Goal: Information Seeking & Learning: Learn about a topic

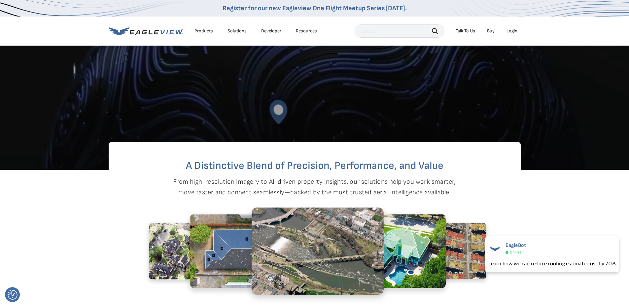
scroll to position [264, 0]
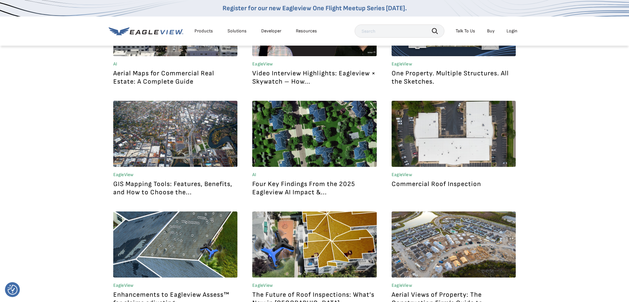
scroll to position [528, 0]
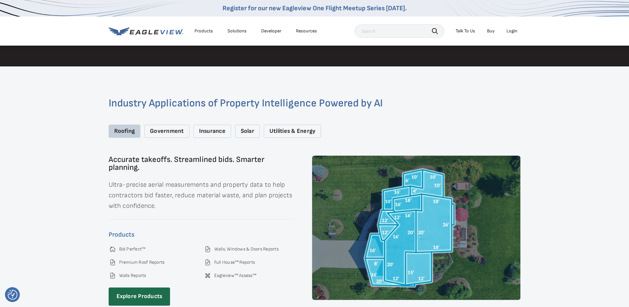
scroll to position [858, 0]
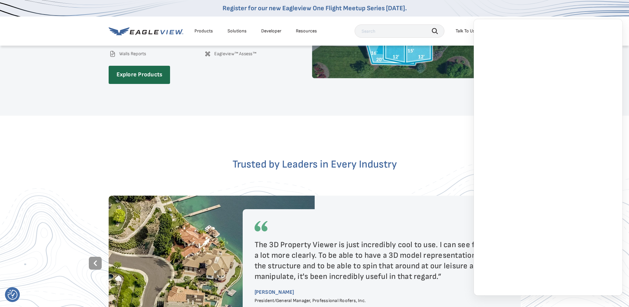
scroll to position [1090, 0]
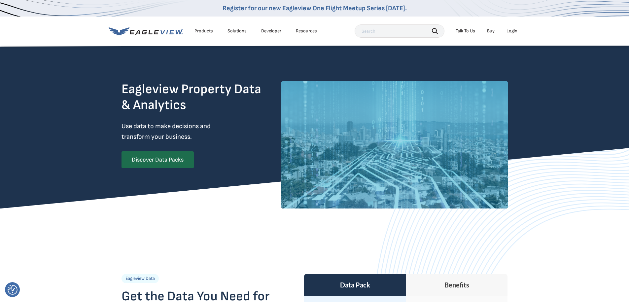
click at [303, 29] on div "Resources" at bounding box center [306, 31] width 21 height 6
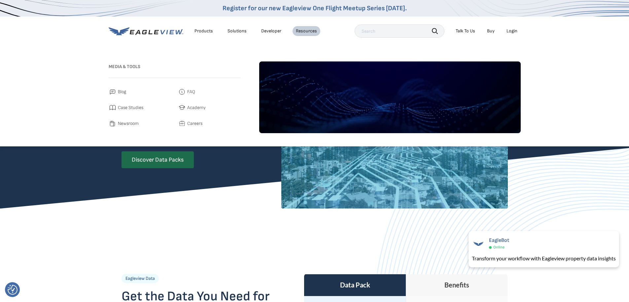
click at [124, 106] on span "Case Studies" at bounding box center [130, 108] width 25 height 8
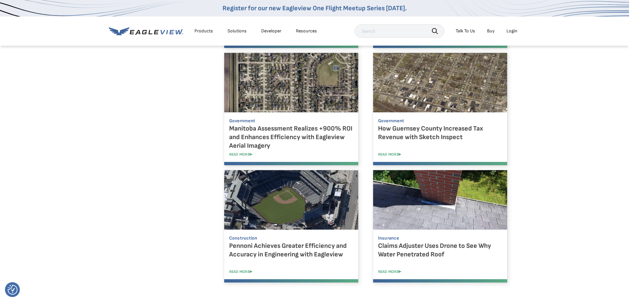
scroll to position [528, 0]
